Goal: Task Accomplishment & Management: Use online tool/utility

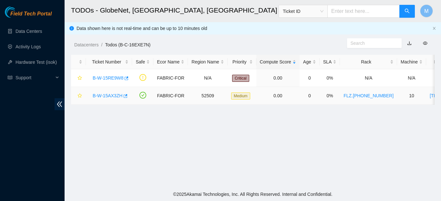
click at [114, 96] on link "B-W-15AX3ZH" at bounding box center [108, 95] width 30 height 5
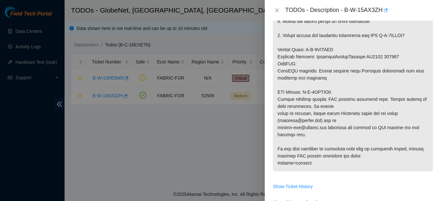
scroll to position [233, 0]
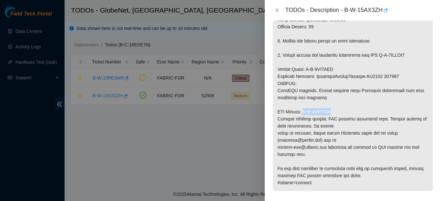
drag, startPoint x: 304, startPoint y: 112, endPoint x: 333, endPoint y: 113, distance: 29.0
click at [333, 113] on p at bounding box center [353, 45] width 160 height 294
copy p "B-V-5URZPR4"
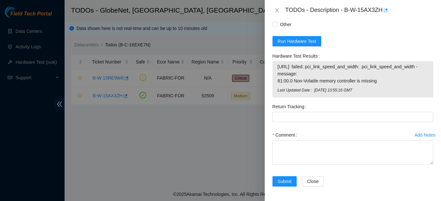
scroll to position [520, 0]
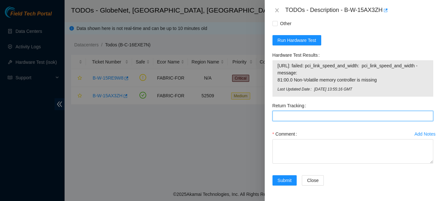
click at [319, 113] on Tracking "Return Tracking" at bounding box center [352, 116] width 161 height 10
paste Tracking "B-V-5URZPR4"
type Tracking "B-V-5URZPR4"
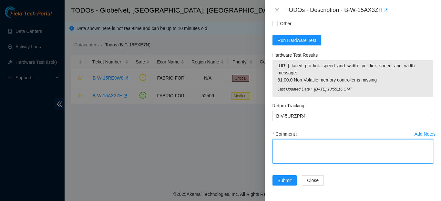
click at [289, 149] on textarea "Comment" at bounding box center [352, 151] width 161 height 25
paste textarea "Machine exchange, rescue (23.0.3), configurations and IS0K testing were perform…"
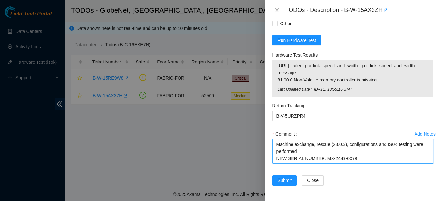
type textarea "Machine exchange, rescue (23.0.3), configurations and IS0K testing were perform…"
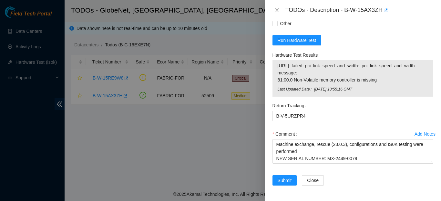
scroll to position [524, 0]
click at [294, 37] on span "Run Hardware Test" at bounding box center [296, 40] width 39 height 7
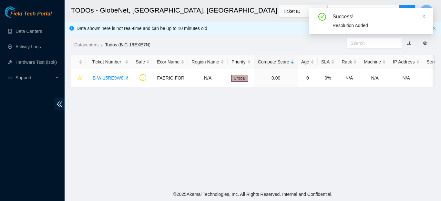
scroll to position [193, 0]
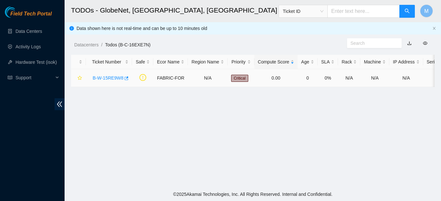
click at [105, 78] on link "B-W-15RE9W8" at bounding box center [108, 77] width 31 height 5
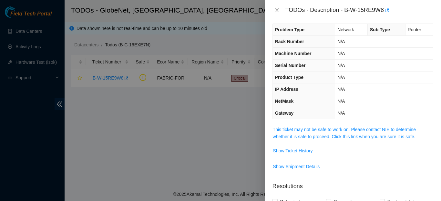
scroll to position [0, 0]
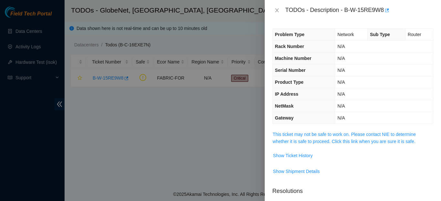
drag, startPoint x: 439, startPoint y: 17, endPoint x: 439, endPoint y: 71, distance: 54.2
click at [439, 71] on div "TODOs - Description - B-W-15RE9W8 Problem Type Network Sub Type Router Rack Num…" at bounding box center [352, 100] width 176 height 201
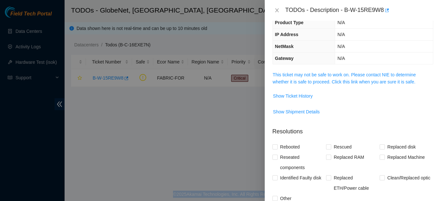
scroll to position [139, 0]
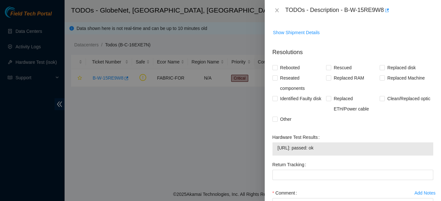
click at [379, 157] on div "Hardware Test Results [URL]: passed: ok" at bounding box center [353, 145] width 166 height 27
click at [302, 149] on span "[URL]: passed: ok" at bounding box center [352, 148] width 150 height 7
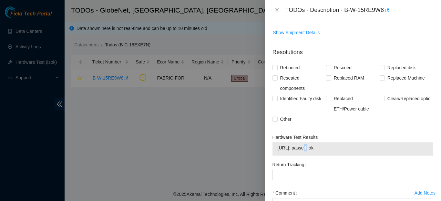
click at [303, 148] on span "[URL]: passed: ok" at bounding box center [352, 148] width 150 height 7
drag, startPoint x: 303, startPoint y: 148, endPoint x: 272, endPoint y: 148, distance: 30.6
click at [272, 148] on div "[URL]: passed: ok" at bounding box center [352, 149] width 161 height 13
copy span "[TECHNICAL_ID]"
click at [278, 12] on icon "close" at bounding box center [276, 10] width 5 height 5
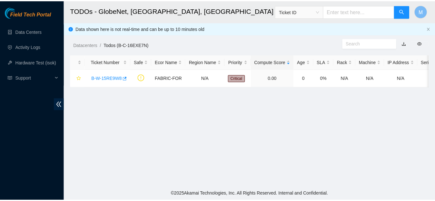
scroll to position [156, 0]
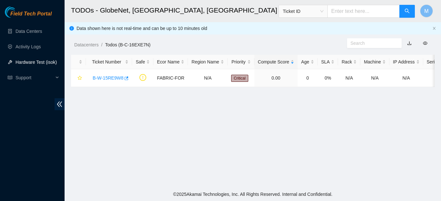
click at [27, 60] on link "Hardware Test (isok)" at bounding box center [35, 62] width 41 height 5
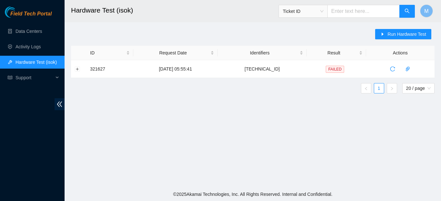
click at [323, 12] on span "Ticket ID" at bounding box center [303, 11] width 41 height 10
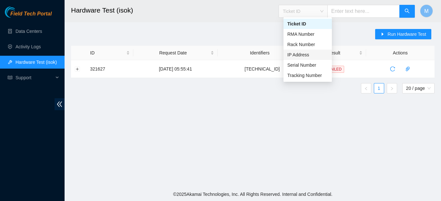
click at [305, 53] on div "IP Address" at bounding box center [307, 54] width 41 height 7
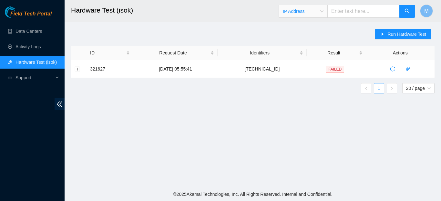
click at [360, 13] on input "text" at bounding box center [363, 11] width 72 height 13
paste input "[TECHNICAL_ID]"
type input "[TECHNICAL_ID]"
click at [402, 12] on button "button" at bounding box center [406, 11] width 15 height 13
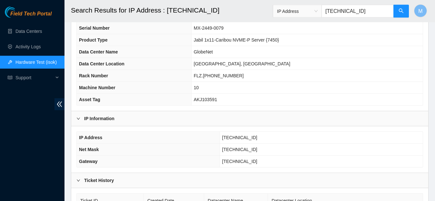
scroll to position [45, 0]
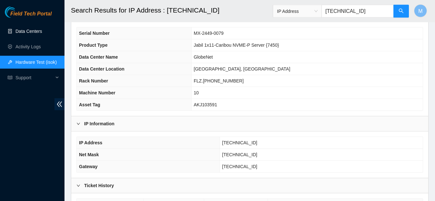
click at [42, 32] on link "Data Centers" at bounding box center [28, 31] width 26 height 5
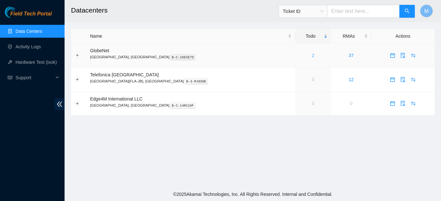
click at [312, 56] on link "2" at bounding box center [313, 55] width 3 height 5
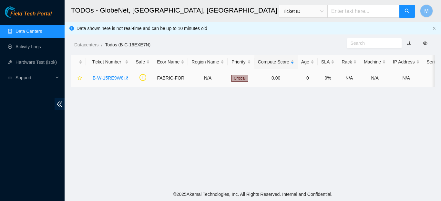
click at [118, 79] on link "B-W-15RE9W8" at bounding box center [108, 77] width 31 height 5
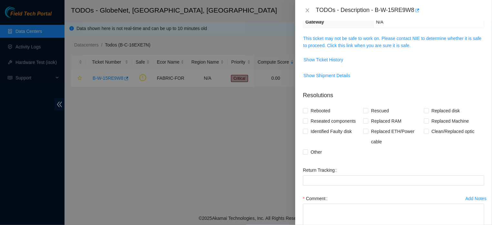
scroll to position [76, 0]
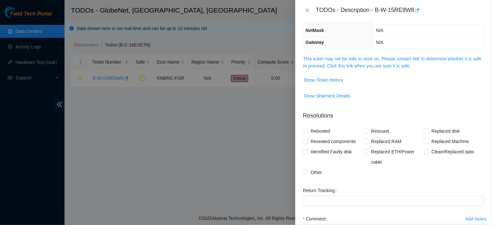
click at [262, 144] on div at bounding box center [246, 112] width 492 height 225
click at [306, 10] on icon "close" at bounding box center [307, 10] width 5 height 5
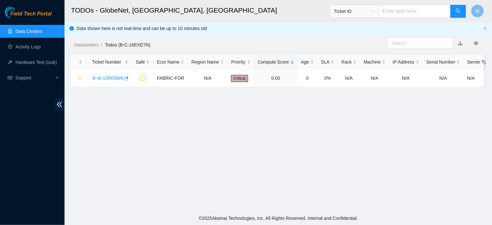
scroll to position [104, 0]
click at [111, 80] on link "B-W-15RE9W8" at bounding box center [108, 77] width 31 height 5
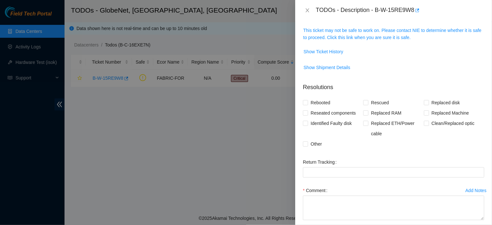
scroll to position [76, 0]
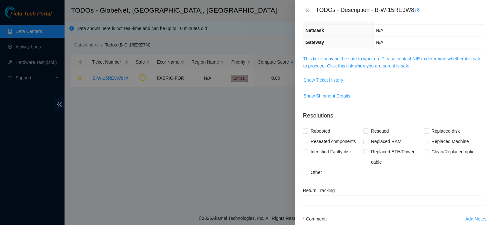
click at [340, 84] on span "Show Ticket History" at bounding box center [324, 79] width 40 height 7
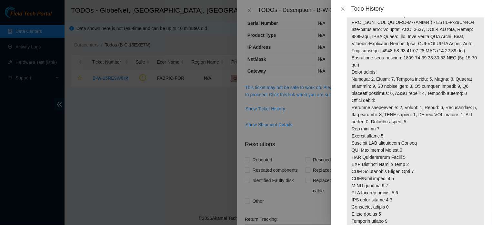
scroll to position [504, 0]
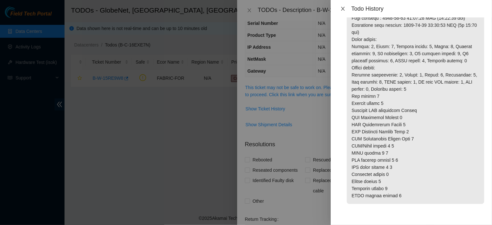
click at [341, 7] on icon "close" at bounding box center [342, 8] width 5 height 5
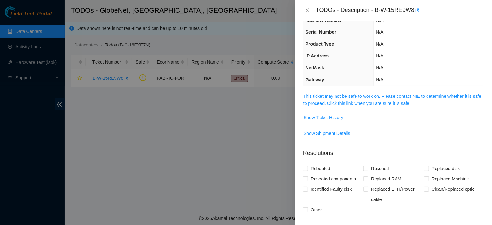
scroll to position [0, 0]
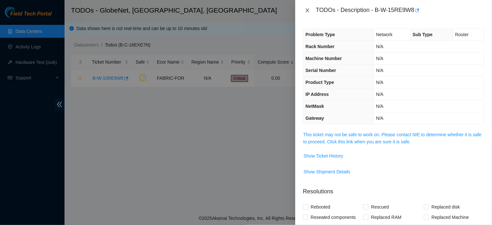
click at [305, 9] on icon "close" at bounding box center [307, 10] width 5 height 5
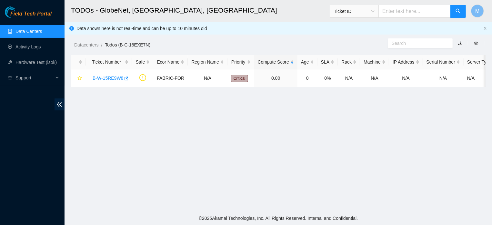
scroll to position [0, 19]
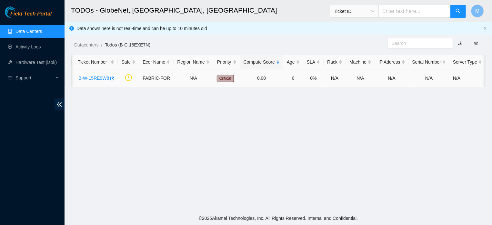
click at [94, 80] on link "B-W-15RE9W8" at bounding box center [93, 77] width 31 height 5
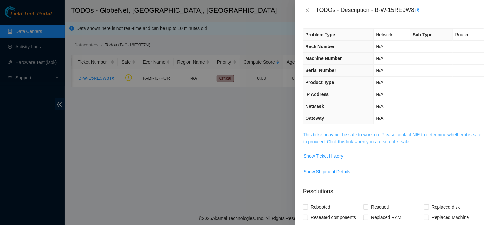
click at [365, 141] on link "This ticket may not be safe to work on. Please contact NIE to determine whether…" at bounding box center [392, 138] width 178 height 12
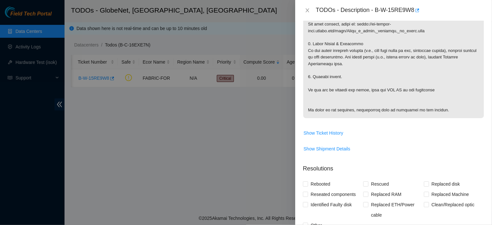
scroll to position [332, 0]
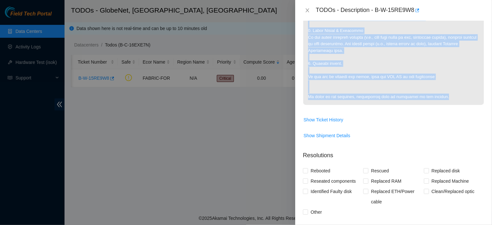
drag, startPoint x: 308, startPoint y: 67, endPoint x: 459, endPoint y: 104, distance: 155.7
copy p "Lore ipsu do sita consec ad elitseddo ei temp INC; utlaboree, dolore m aliquaen…"
click at [305, 11] on icon "close" at bounding box center [307, 10] width 5 height 5
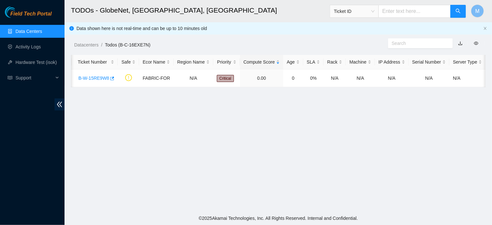
scroll to position [160, 0]
click at [93, 80] on link "B-W-15RE9W8" at bounding box center [93, 77] width 31 height 5
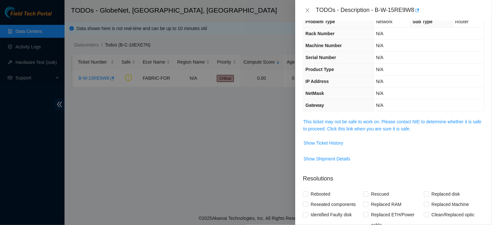
scroll to position [1, 0]
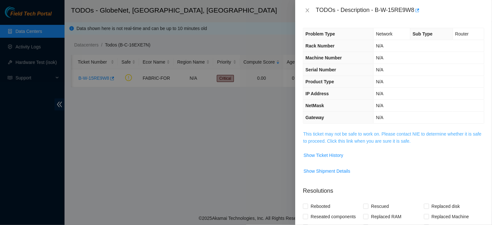
click at [354, 142] on link "This ticket may not be safe to work on. Please contact NIE to determine whether…" at bounding box center [392, 137] width 178 height 12
